Goal: Task Accomplishment & Management: Use online tool/utility

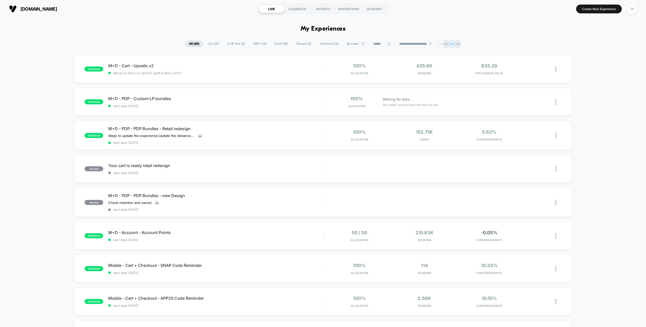
click at [280, 44] on span "Draft ( 46 )" at bounding box center [281, 43] width 21 height 7
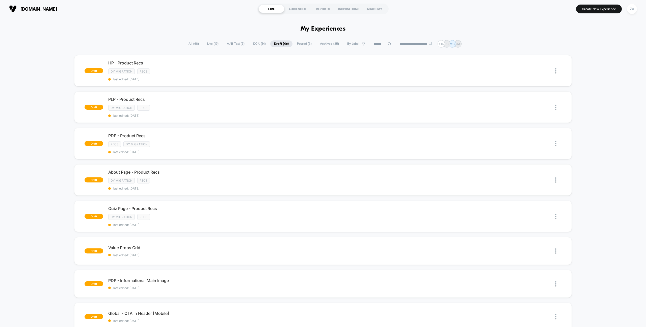
click at [301, 44] on span "Paused ( 3 )" at bounding box center [304, 43] width 22 height 7
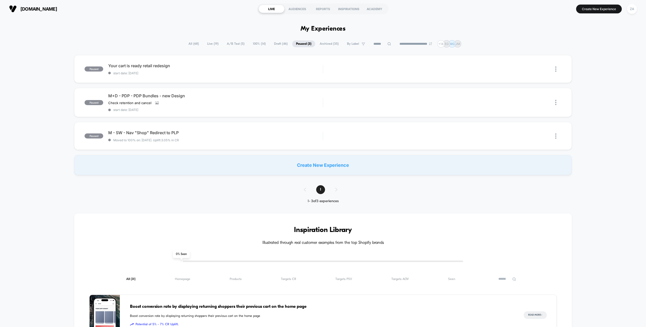
click at [274, 44] on span "Draft ( 46 )" at bounding box center [280, 43] width 21 height 7
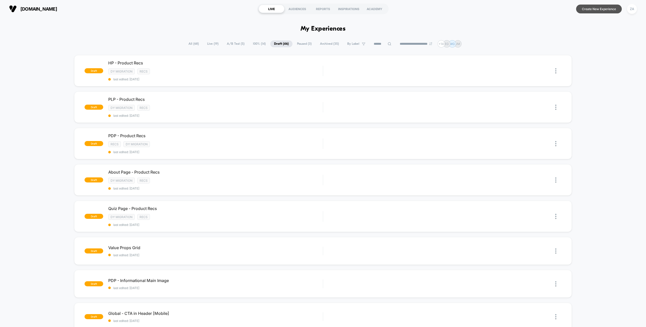
click at [593, 7] on button "Create New Experience" at bounding box center [599, 9] width 46 height 9
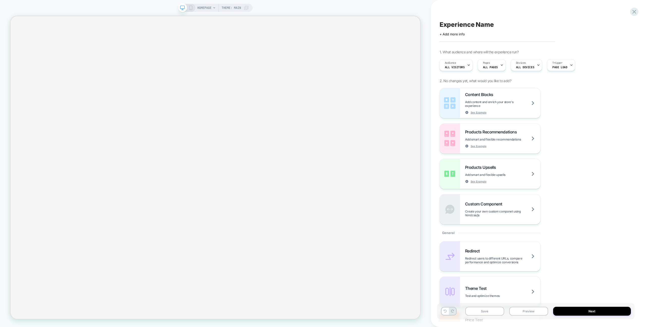
click at [480, 23] on span "Experience Name" at bounding box center [467, 25] width 54 height 8
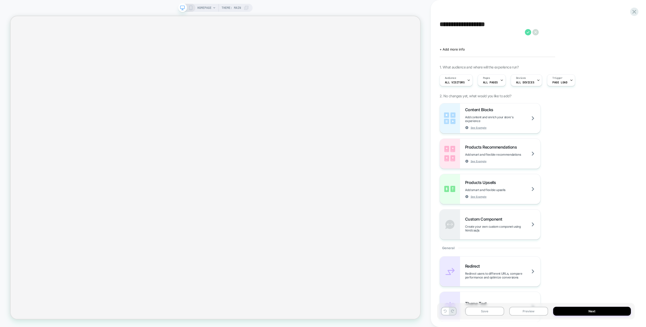
type textarea "**********"
click at [527, 31] on icon at bounding box center [528, 32] width 6 height 6
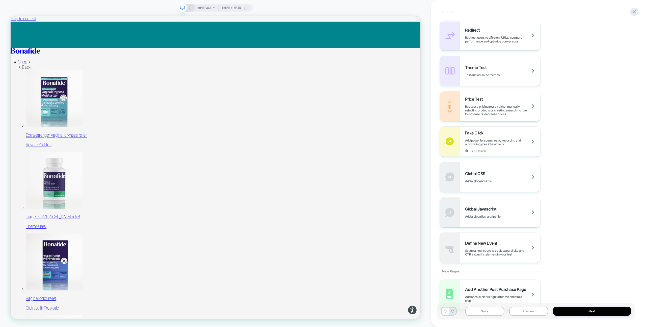
scroll to position [213, 0]
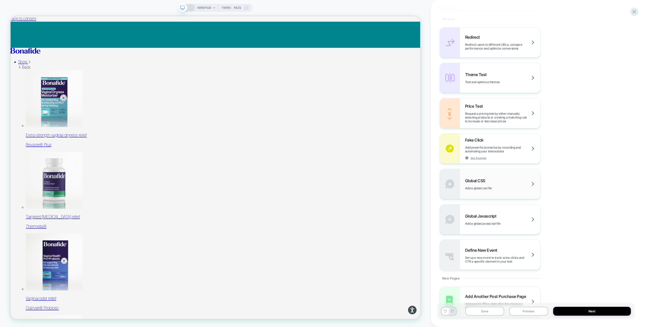
click at [506, 180] on div "Global CSS Add a global css file" at bounding box center [502, 184] width 75 height 12
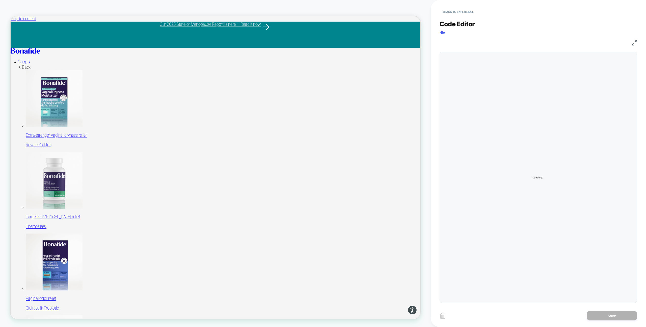
click at [481, 66] on div "Loading..." at bounding box center [539, 177] width 198 height 251
click at [480, 67] on div at bounding box center [549, 177] width 172 height 245
